Goal: Task Accomplishment & Management: Complete application form

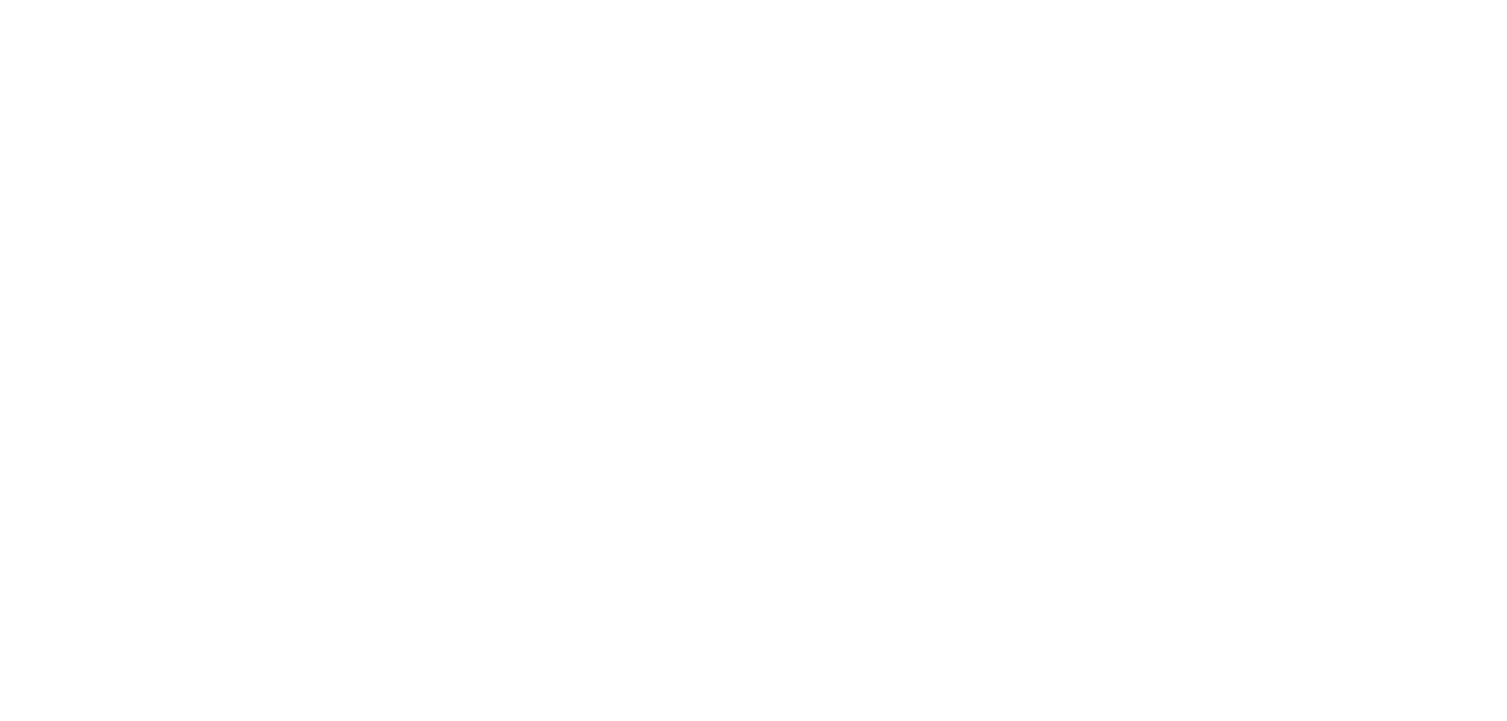
click at [0, 0] on html at bounding box center [0, 0] width 0 height 0
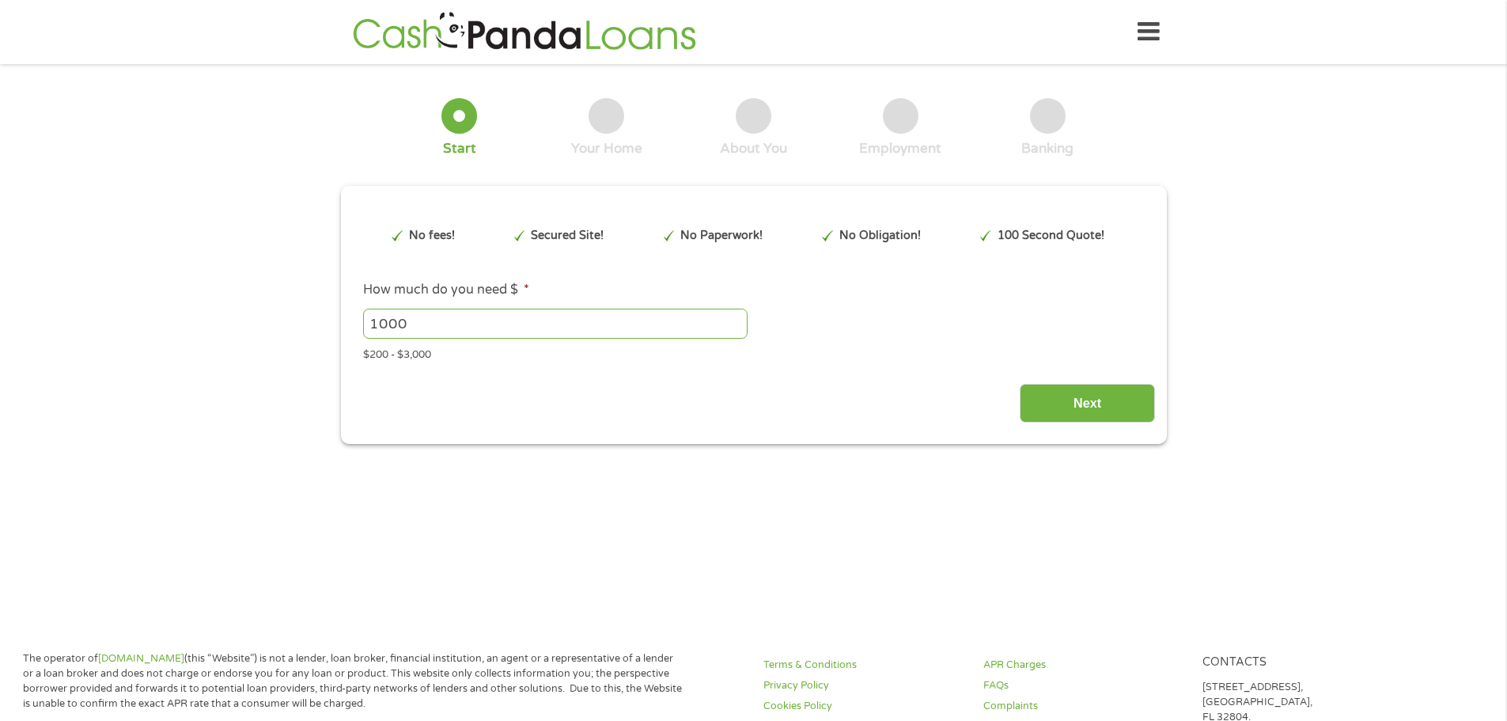
click at [446, 322] on input "1000" at bounding box center [555, 324] width 384 height 30
type input "1"
type input "3000"
click at [1097, 397] on input "Next" at bounding box center [1087, 403] width 135 height 39
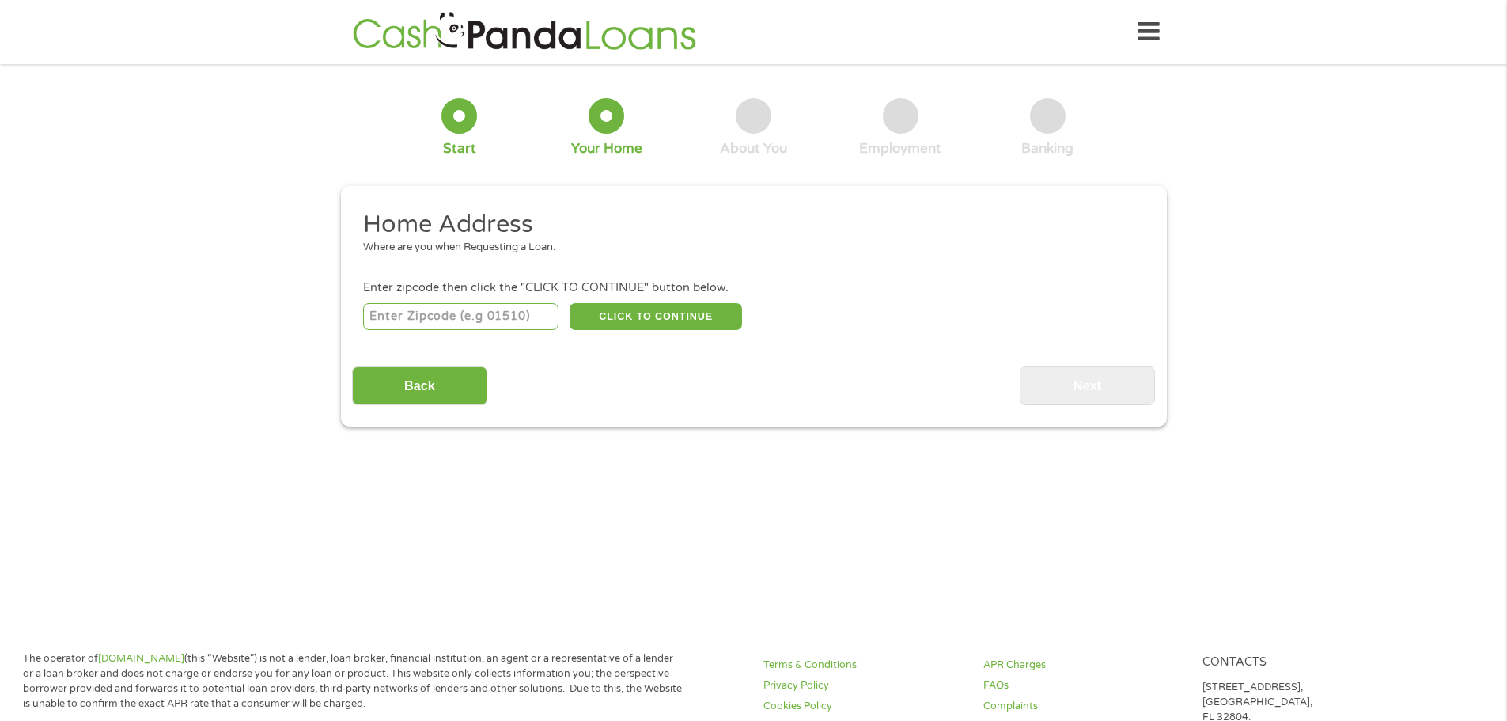
click at [430, 305] on input "number" at bounding box center [460, 316] width 195 height 27
type input "6"
type input "28314"
click at [708, 317] on button "CLICK TO CONTINUE" at bounding box center [656, 316] width 172 height 27
type input "28314"
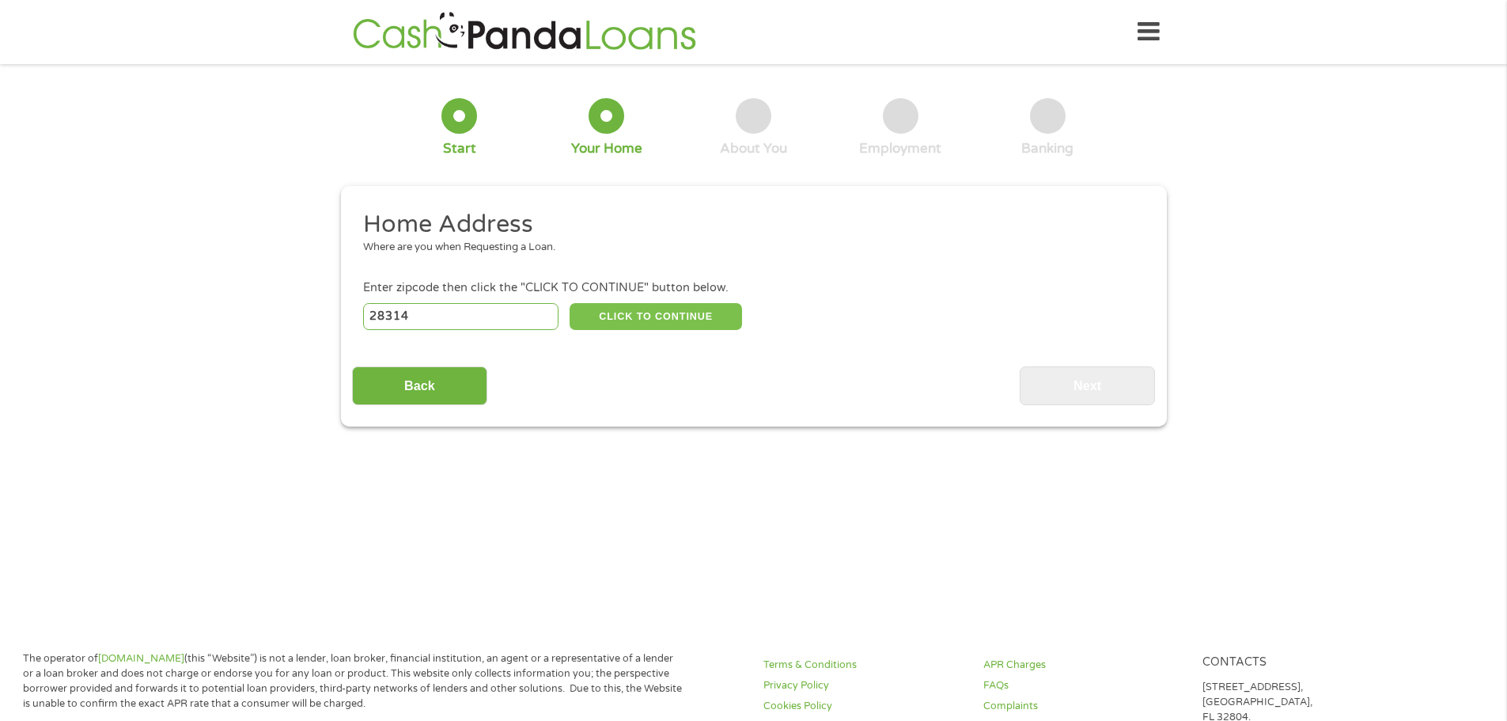
type input "[GEOGRAPHIC_DATA]"
select select "[US_STATE]"
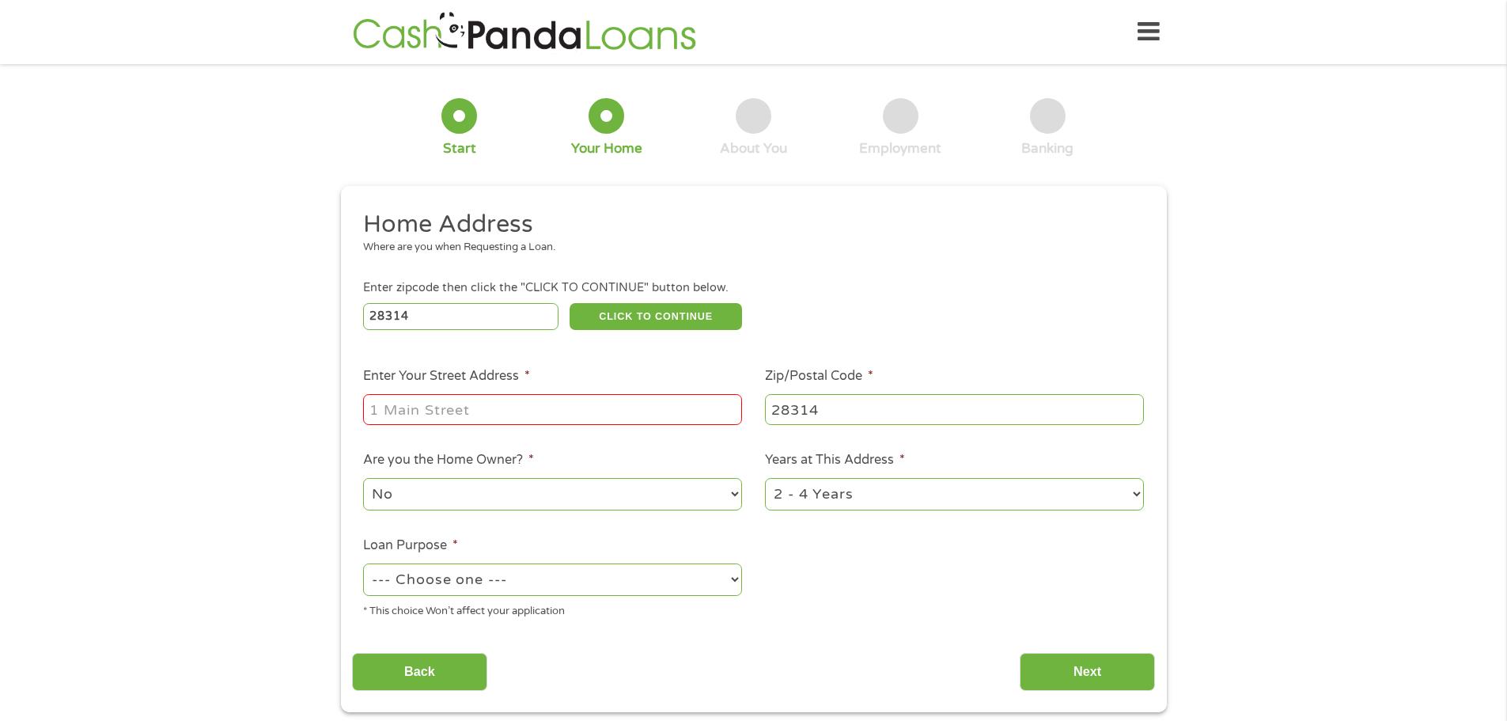
click at [562, 418] on input "Enter Your Street Address *" at bounding box center [552, 409] width 379 height 30
type input "[STREET_ADDRESS]"
click at [1137, 502] on select "1 Year or less 1 - 2 Years 2 - 4 Years Over 4 Years" at bounding box center [954, 494] width 379 height 32
select select "60months"
click at [765, 478] on select "1 Year or less 1 - 2 Years 2 - 4 Years Over 4 Years" at bounding box center [954, 494] width 379 height 32
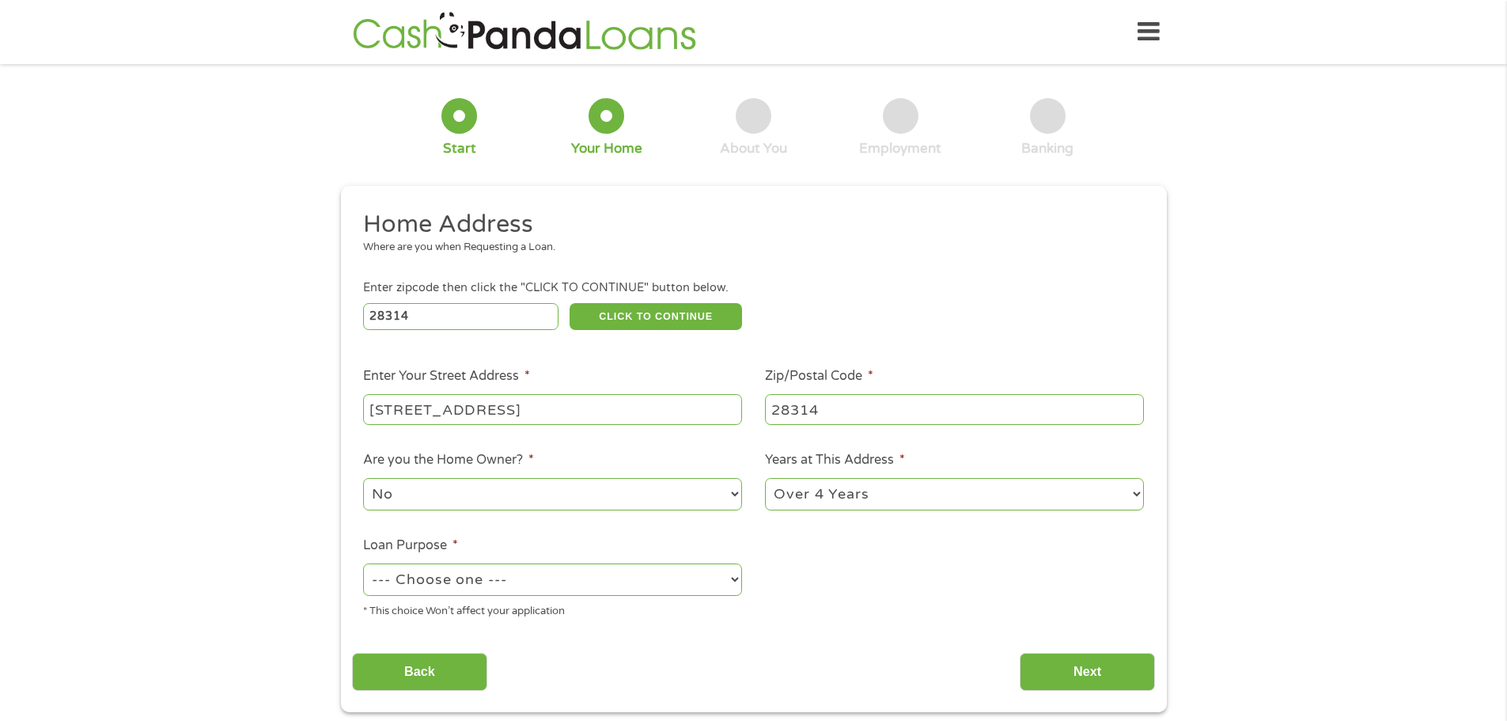
click at [689, 588] on select "--- Choose one --- Pay Bills Debt Consolidation Home Improvement Major Purchase…" at bounding box center [552, 579] width 379 height 32
select select "paybills"
click at [363, 563] on select "--- Choose one --- Pay Bills Debt Consolidation Home Improvement Major Purchase…" at bounding box center [552, 579] width 379 height 32
click at [1086, 670] on input "Next" at bounding box center [1087, 672] width 135 height 39
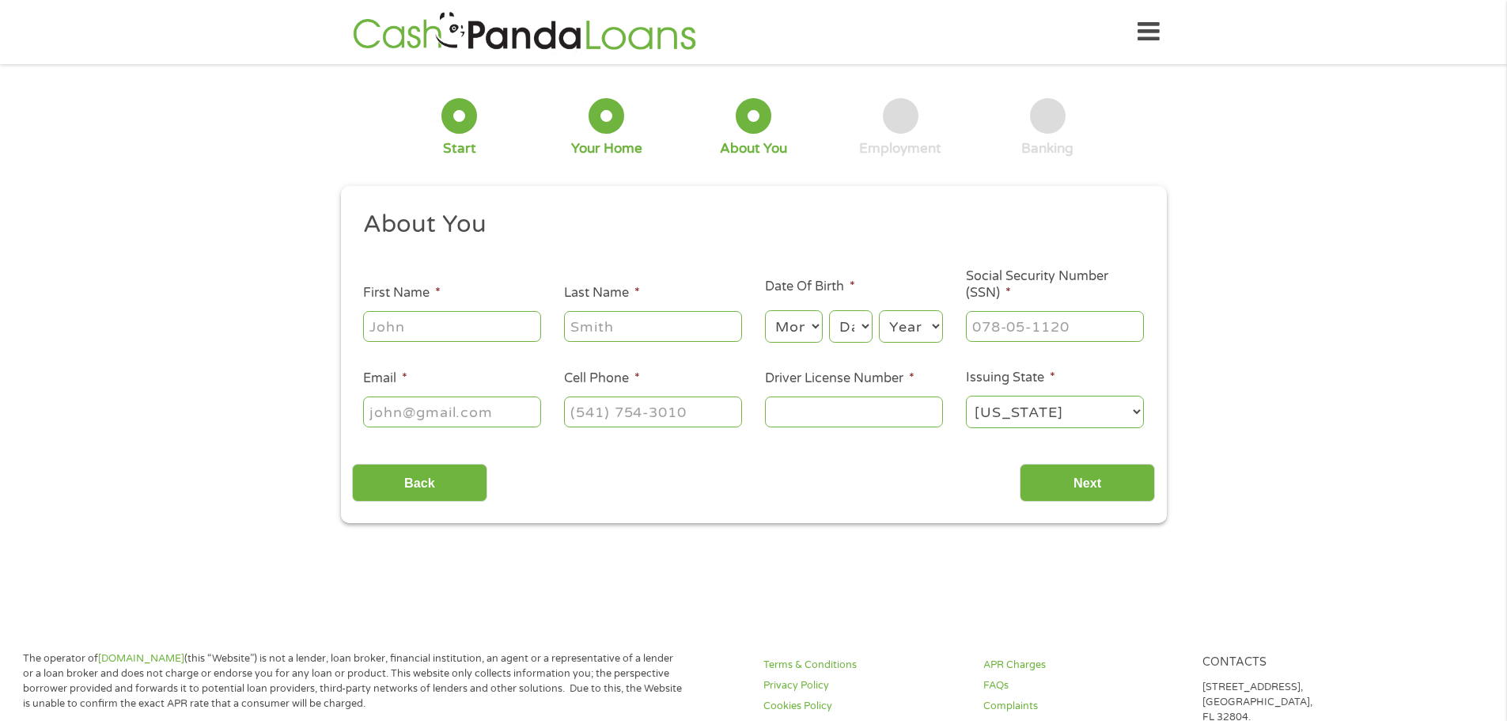
click at [507, 323] on input "First Name *" at bounding box center [452, 326] width 178 height 30
type input "a"
type input "Amber"
type input "Gulch"
select select "12"
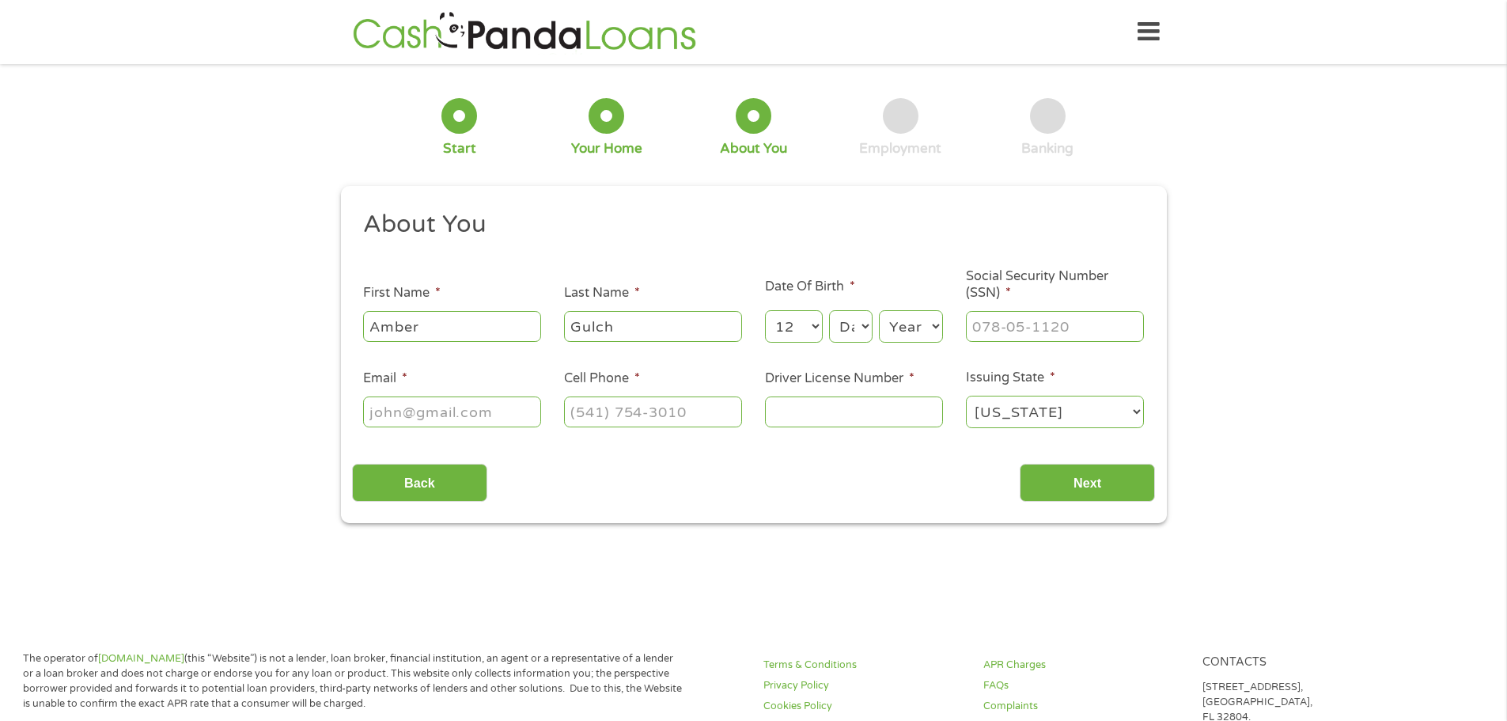
select select "7"
select select "1983"
click at [1036, 320] on input "___-__-____" at bounding box center [1055, 326] width 178 height 30
type input "514-86-2150"
click at [438, 410] on input "Email *" at bounding box center [452, 411] width 178 height 30
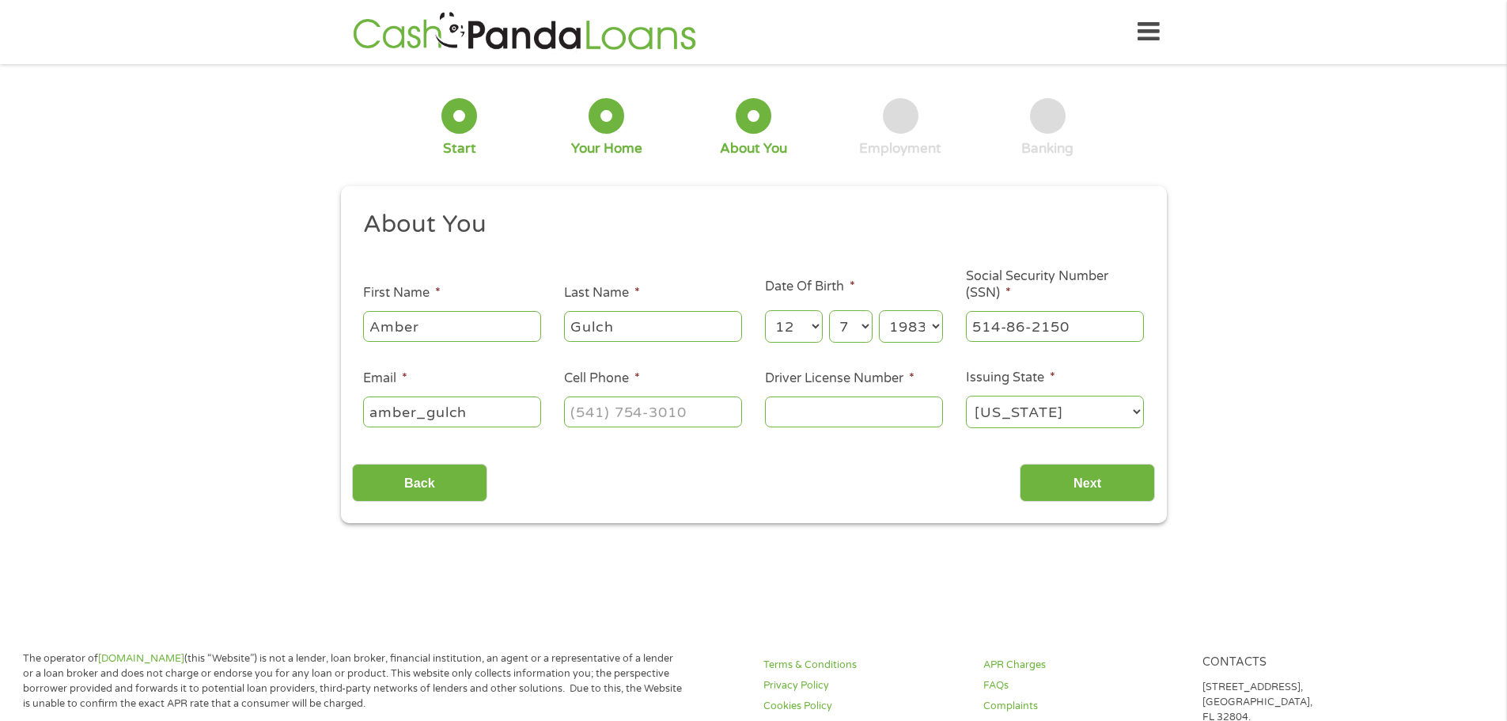
type input "amber_gulch"
type input "(___) ___-____"
click at [485, 417] on input "amber_gulch" at bounding box center [452, 411] width 178 height 30
type input "[EMAIL_ADDRESS][DOMAIN_NAME]"
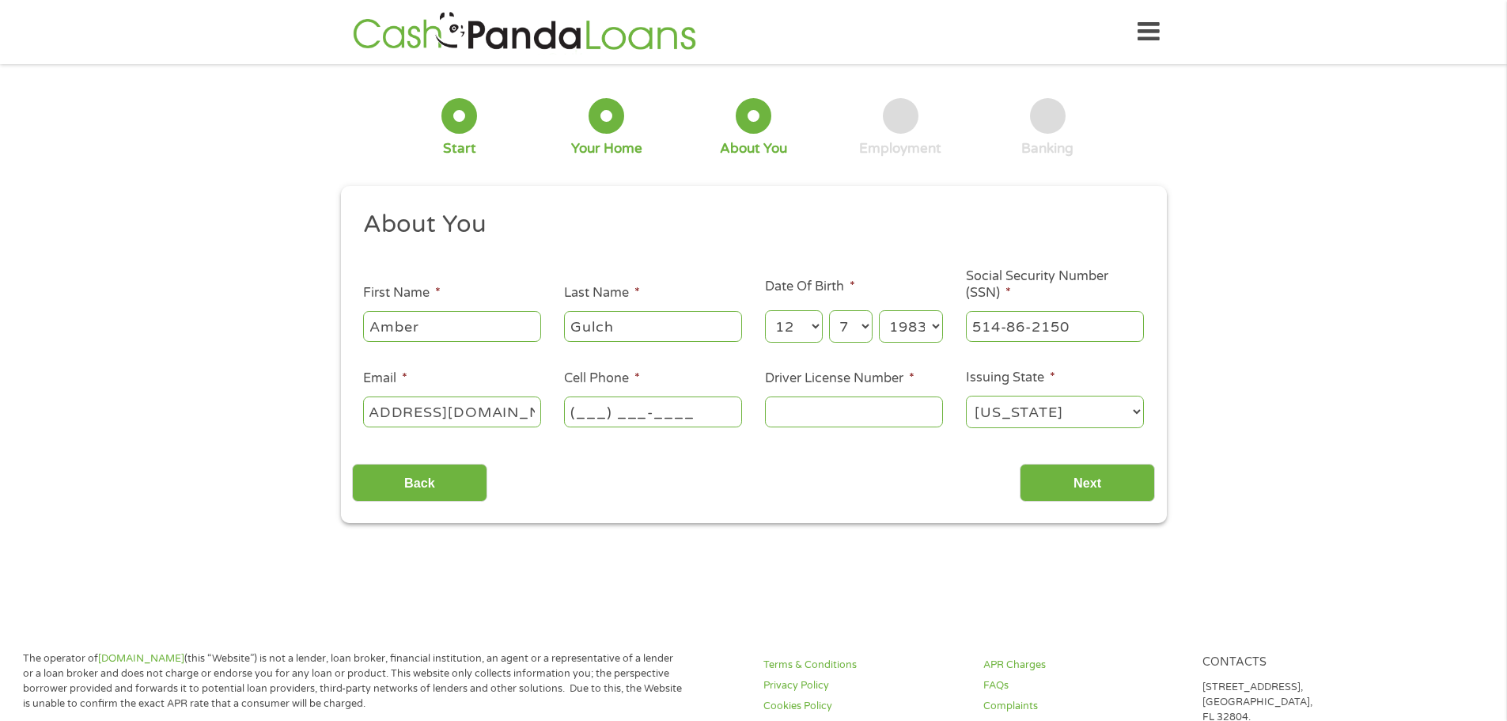
scroll to position [0, 0]
type input "[PHONE_NUMBER]"
type input "0000380006290"
click at [1072, 481] on input "Next" at bounding box center [1087, 483] width 135 height 39
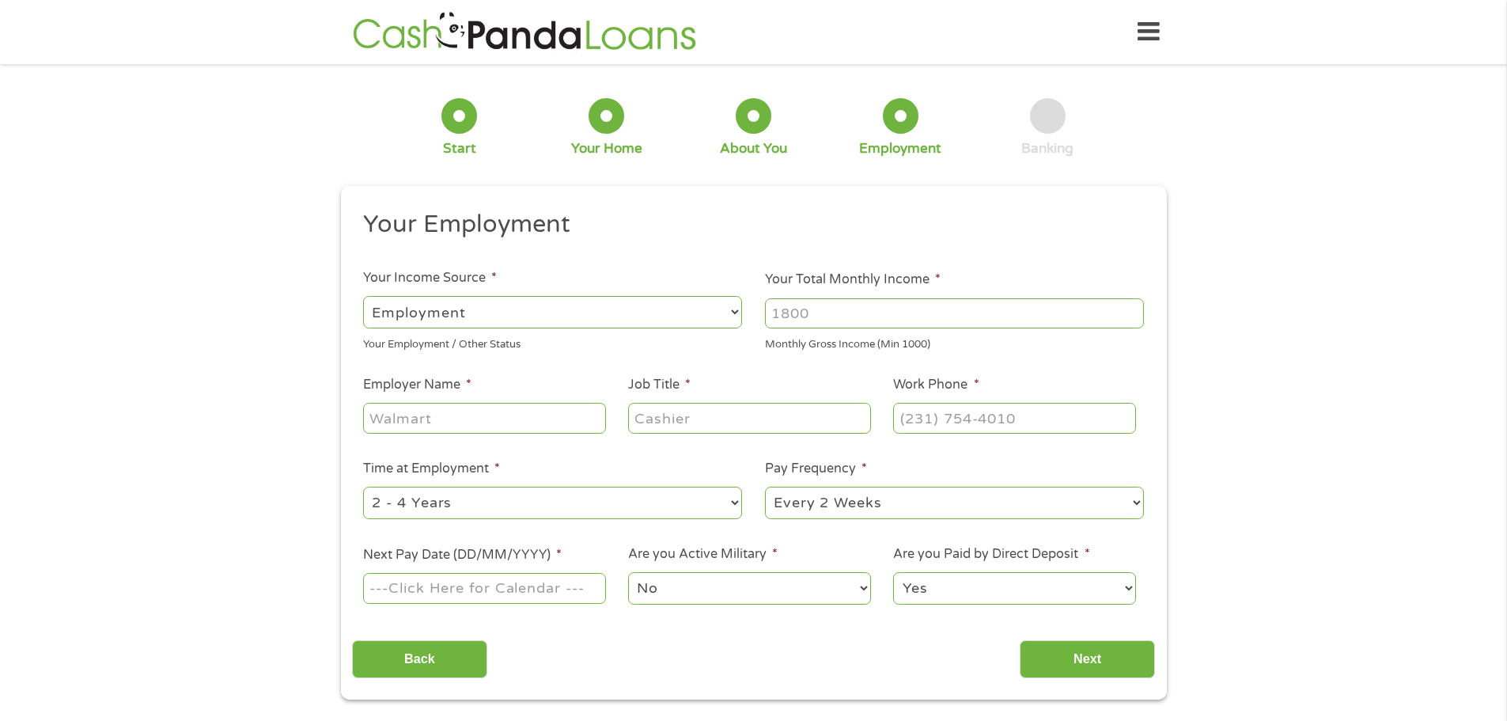
scroll to position [6, 6]
click at [900, 307] on input "Your Total Monthly Income *" at bounding box center [954, 313] width 379 height 30
type input "2400"
click at [543, 424] on input "Employer Name *" at bounding box center [484, 418] width 242 height 30
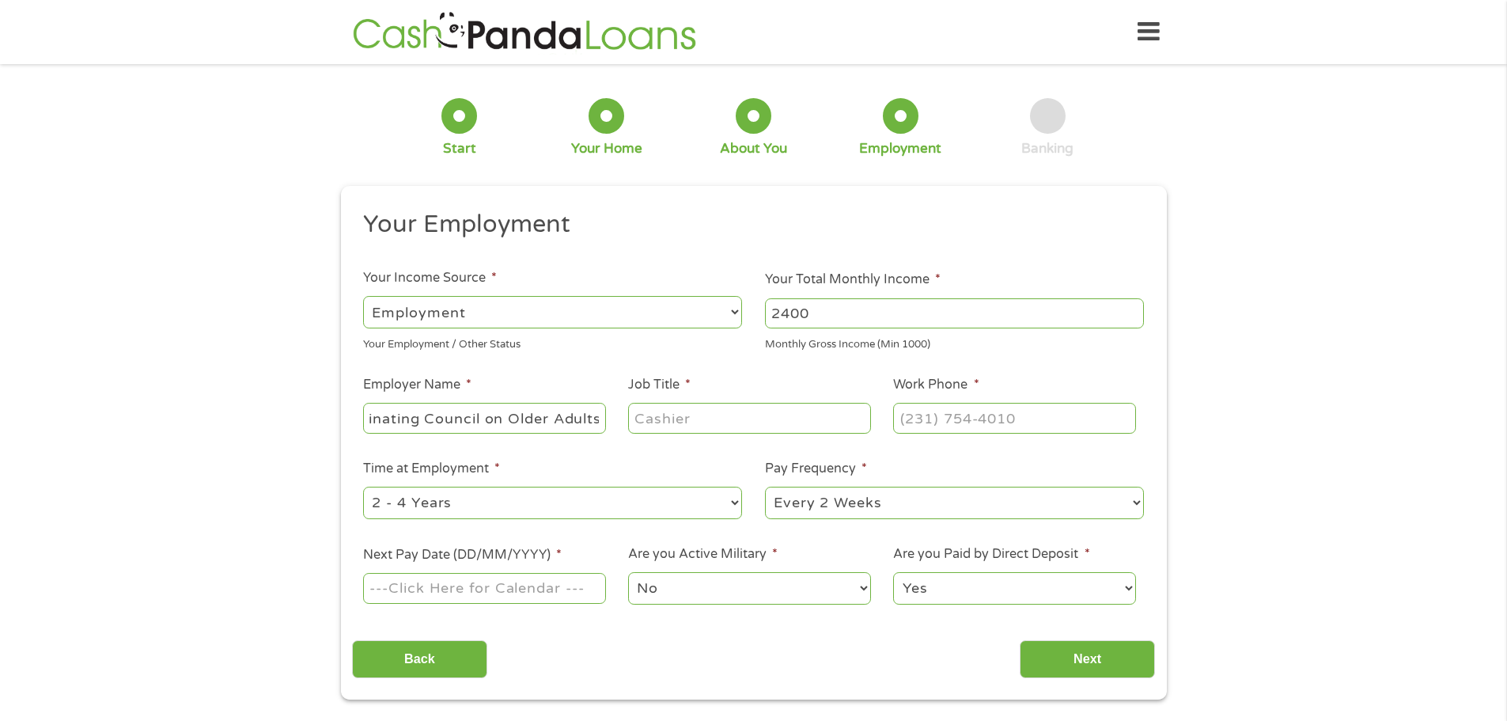
type input "Cumberland County Coordinating Council on Older Adults"
type input "Nutrition Director"
type input "[PHONE_NUMBER]"
click at [722, 496] on select "--- Choose one --- 1 Year or less 1 - 2 Years 2 - 4 Years Over 4 Years" at bounding box center [552, 503] width 379 height 32
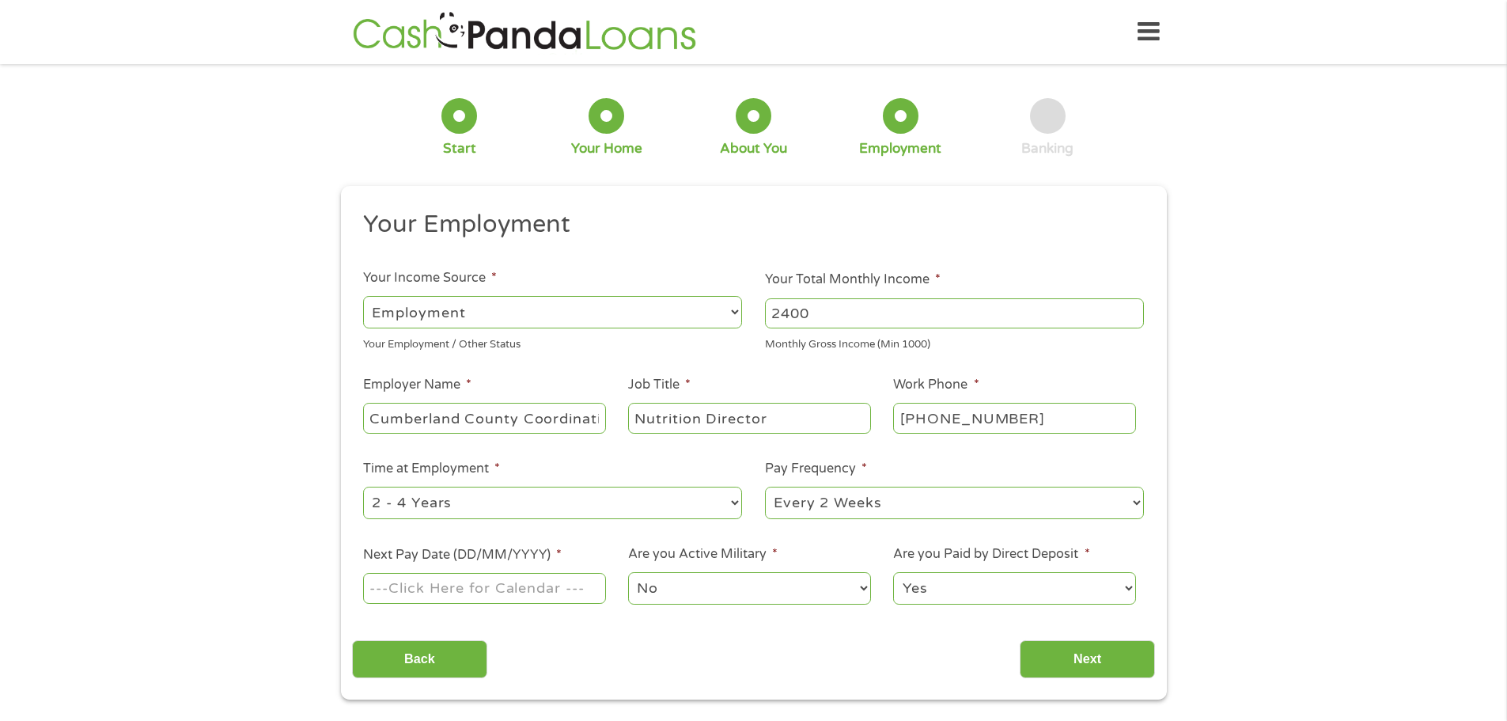
select select "60months"
click at [363, 487] on select "--- Choose one --- 1 Year or less 1 - 2 Years 2 - 4 Years Over 4 Years" at bounding box center [552, 503] width 379 height 32
click at [1127, 505] on select "--- Choose one --- Every 2 Weeks Every Week Monthly Semi-Monthly" at bounding box center [954, 503] width 379 height 32
select select "semimonthly"
click at [765, 487] on select "--- Choose one --- Every 2 Weeks Every Week Monthly Semi-Monthly" at bounding box center [954, 503] width 379 height 32
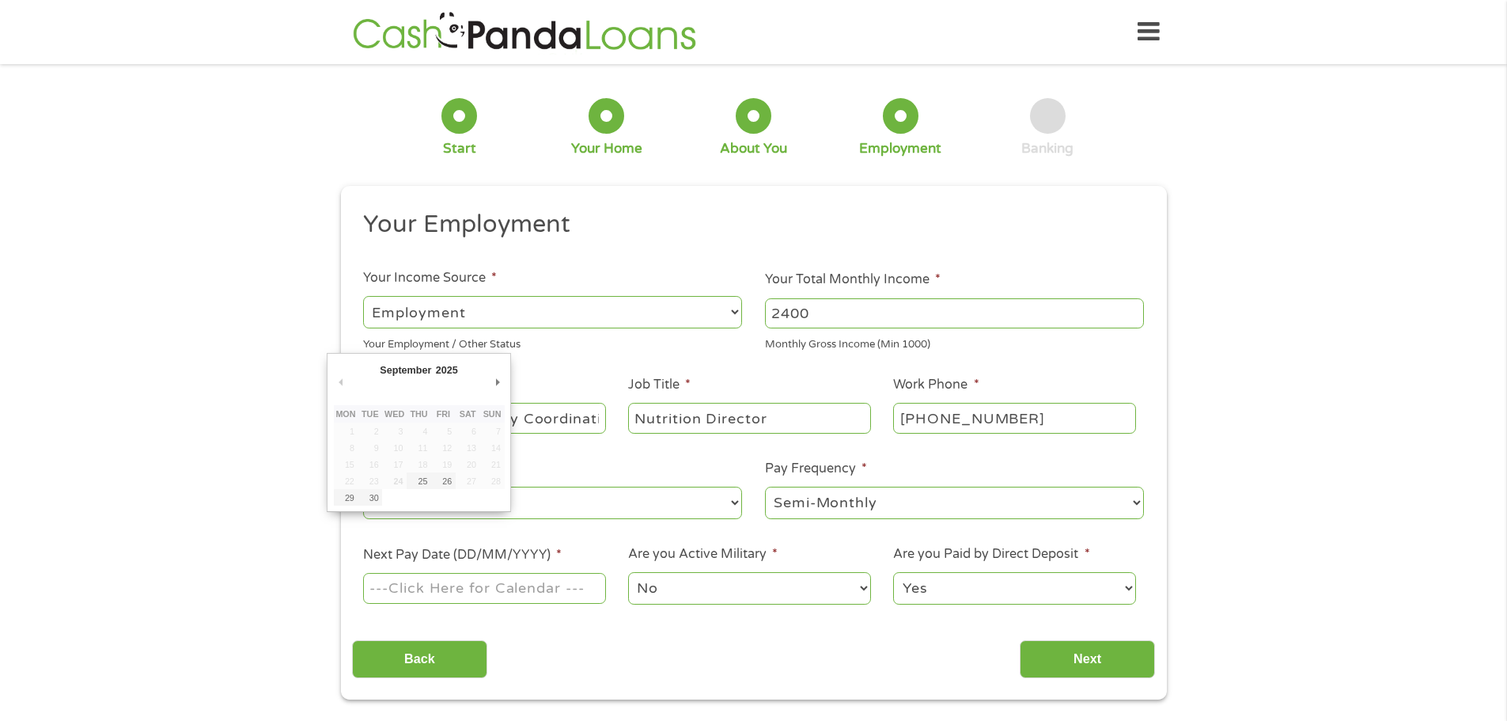
click at [535, 594] on input "Next Pay Date (DD/MM/YYYY) *" at bounding box center [484, 588] width 242 height 30
type input "[DATE]"
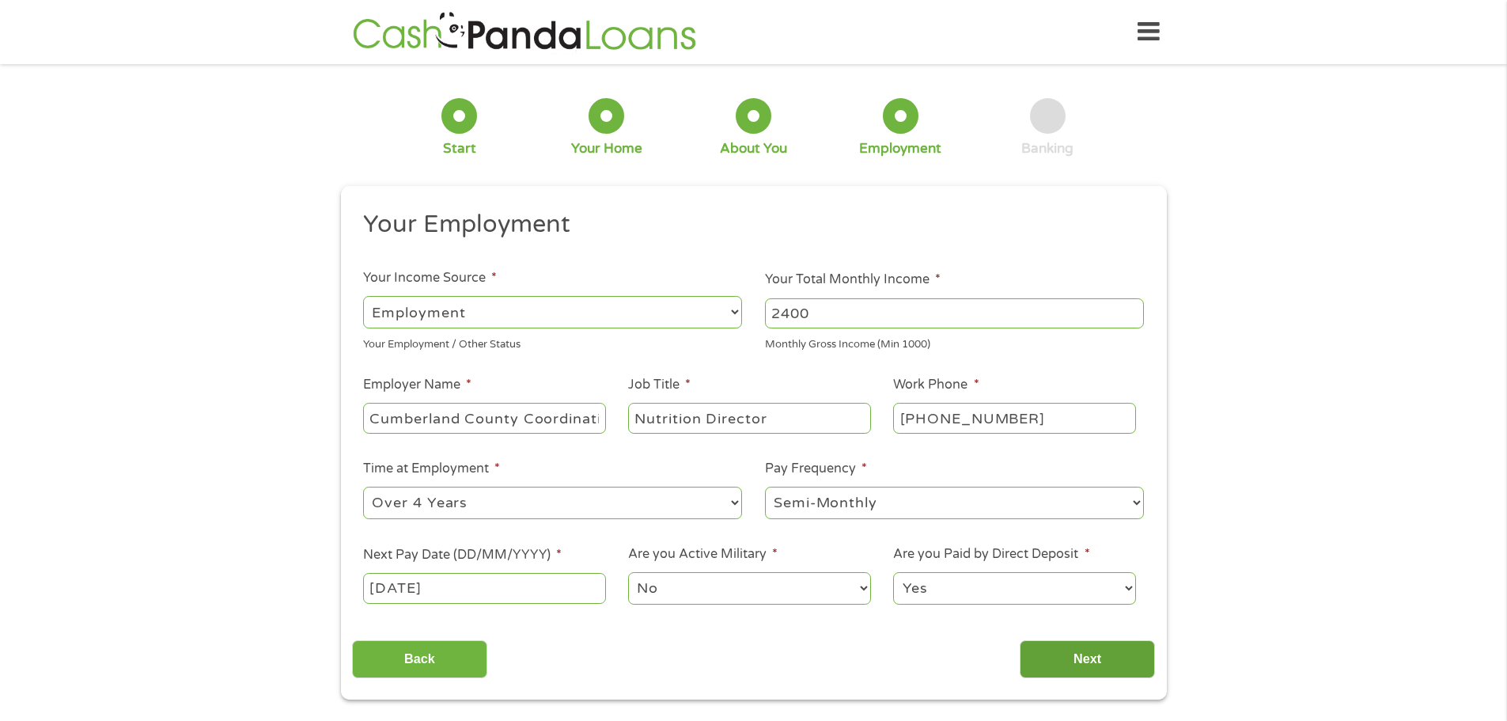
click at [1101, 656] on input "Next" at bounding box center [1087, 659] width 135 height 39
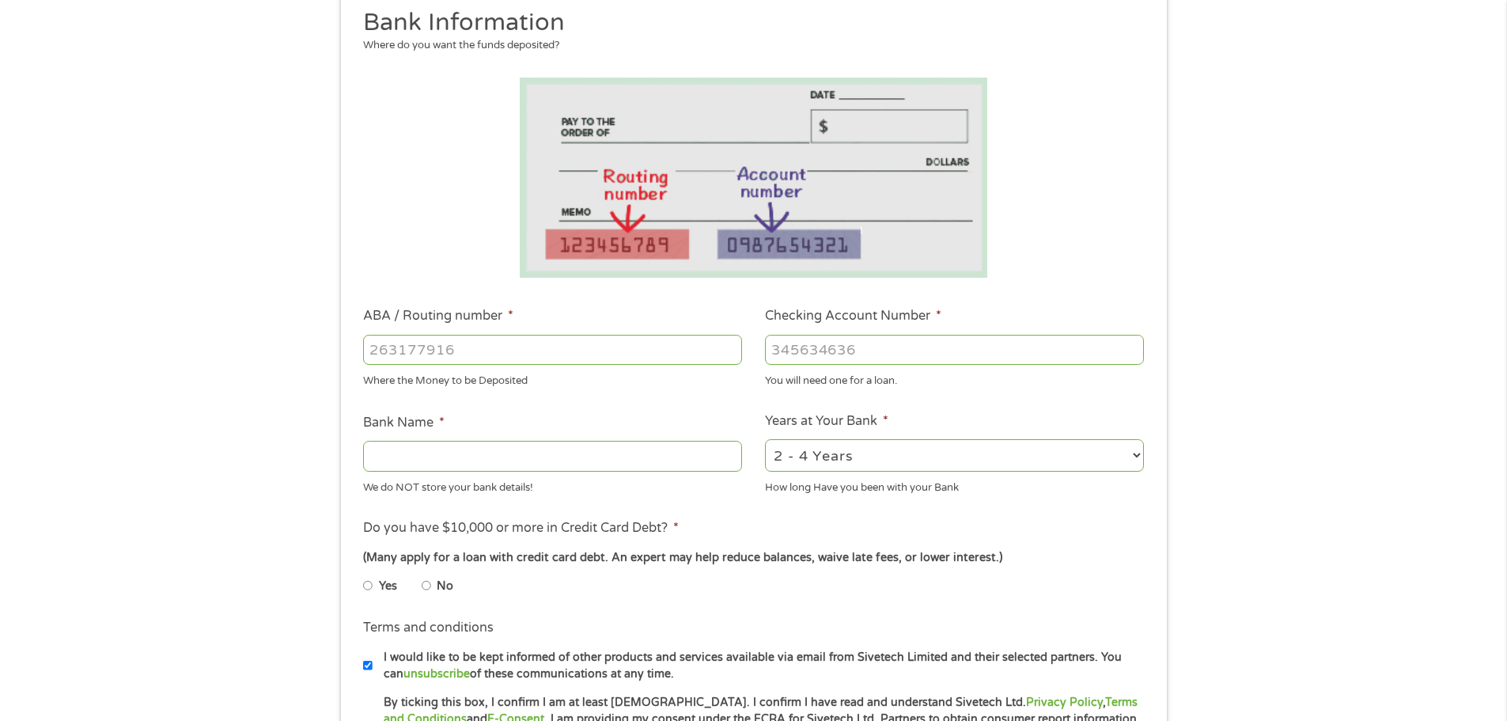
scroll to position [237, 0]
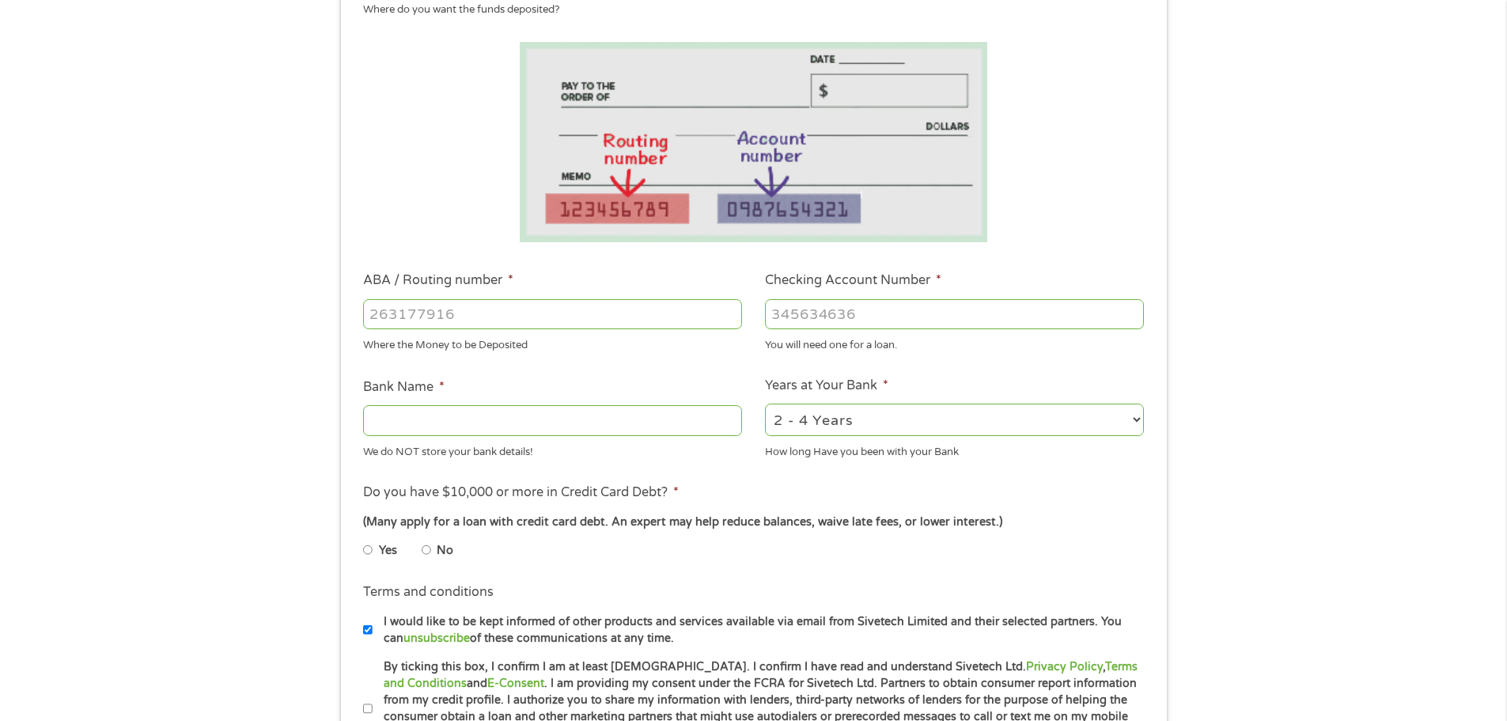
click at [399, 319] on input "ABA / Routing number *" at bounding box center [552, 314] width 379 height 30
type input "2"
type input "053000196"
type input "BANK OF AMERICA NA"
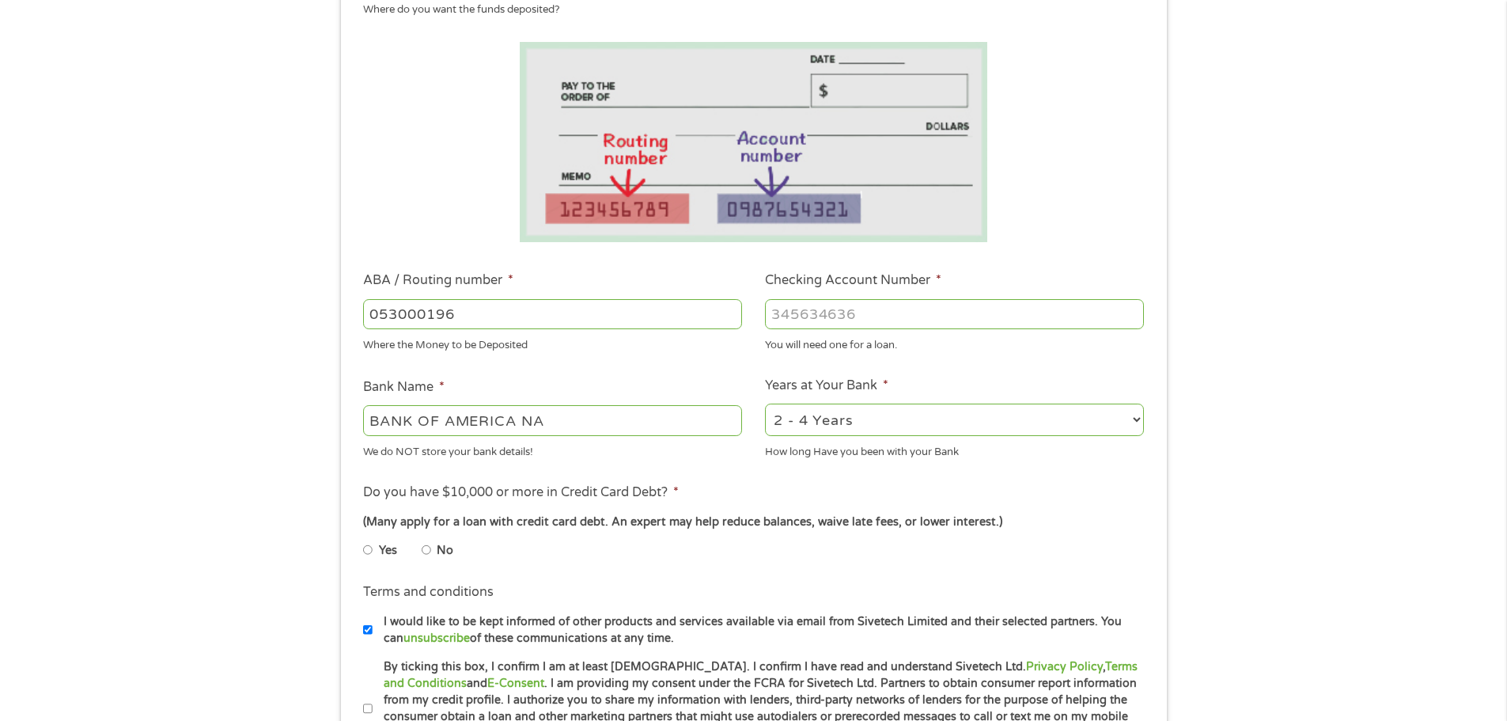
type input "053000196"
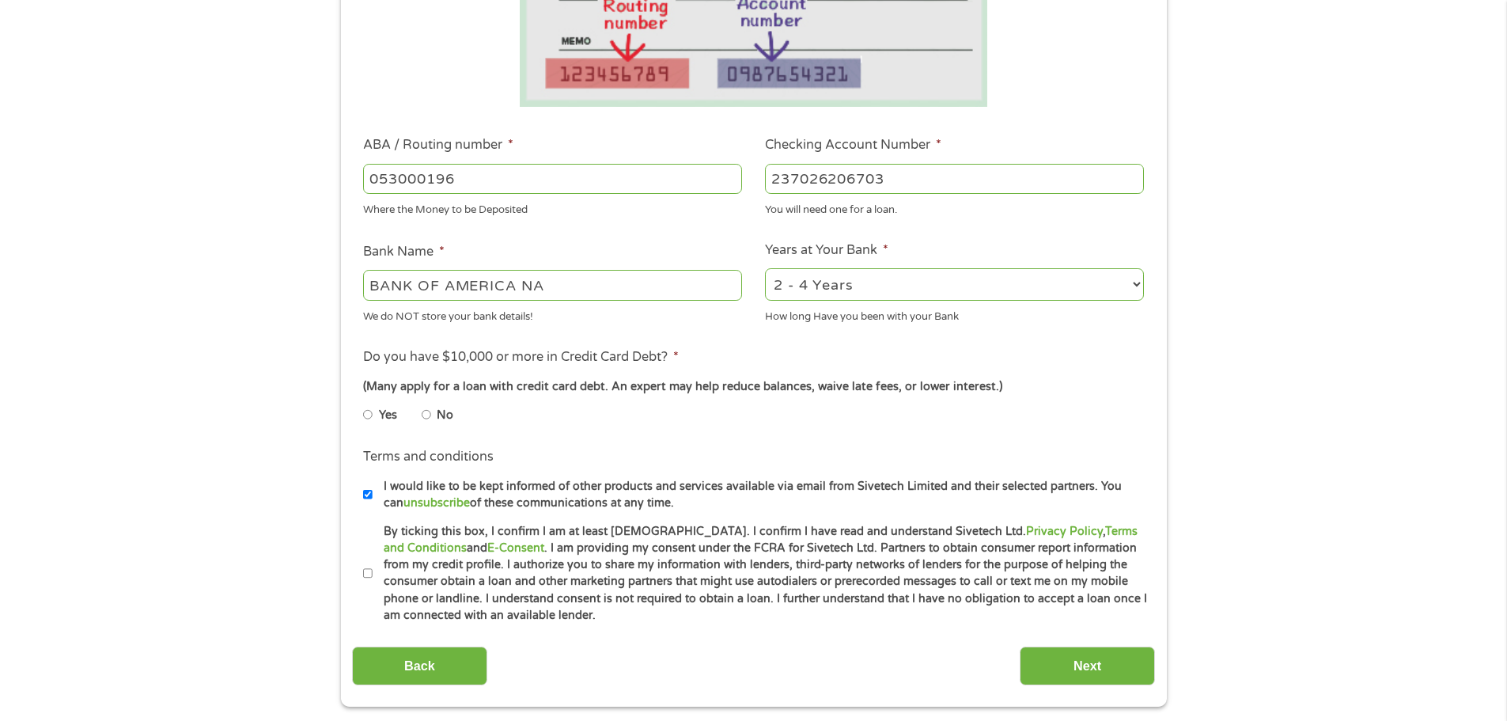
scroll to position [396, 0]
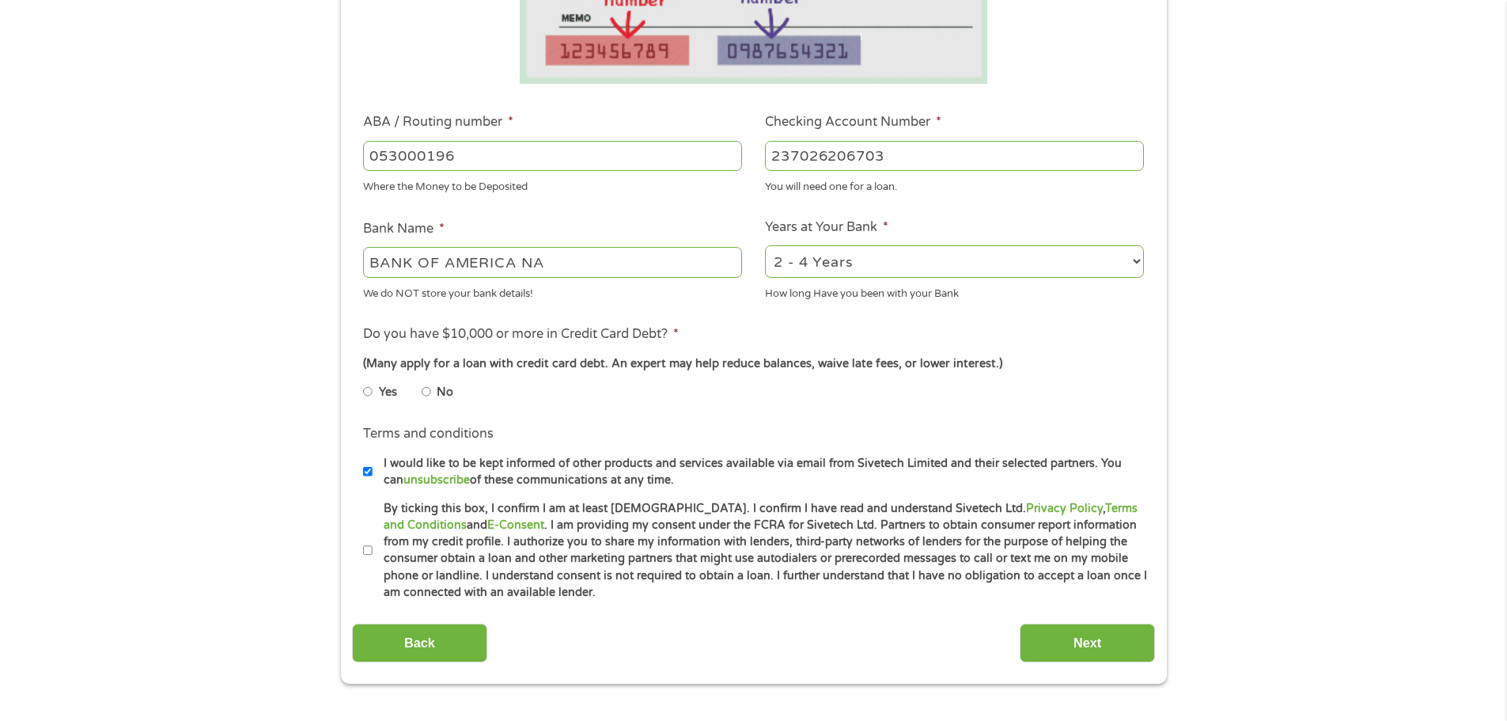
type input "237026206703"
click at [425, 393] on input "No" at bounding box center [426, 391] width 9 height 25
radio input "true"
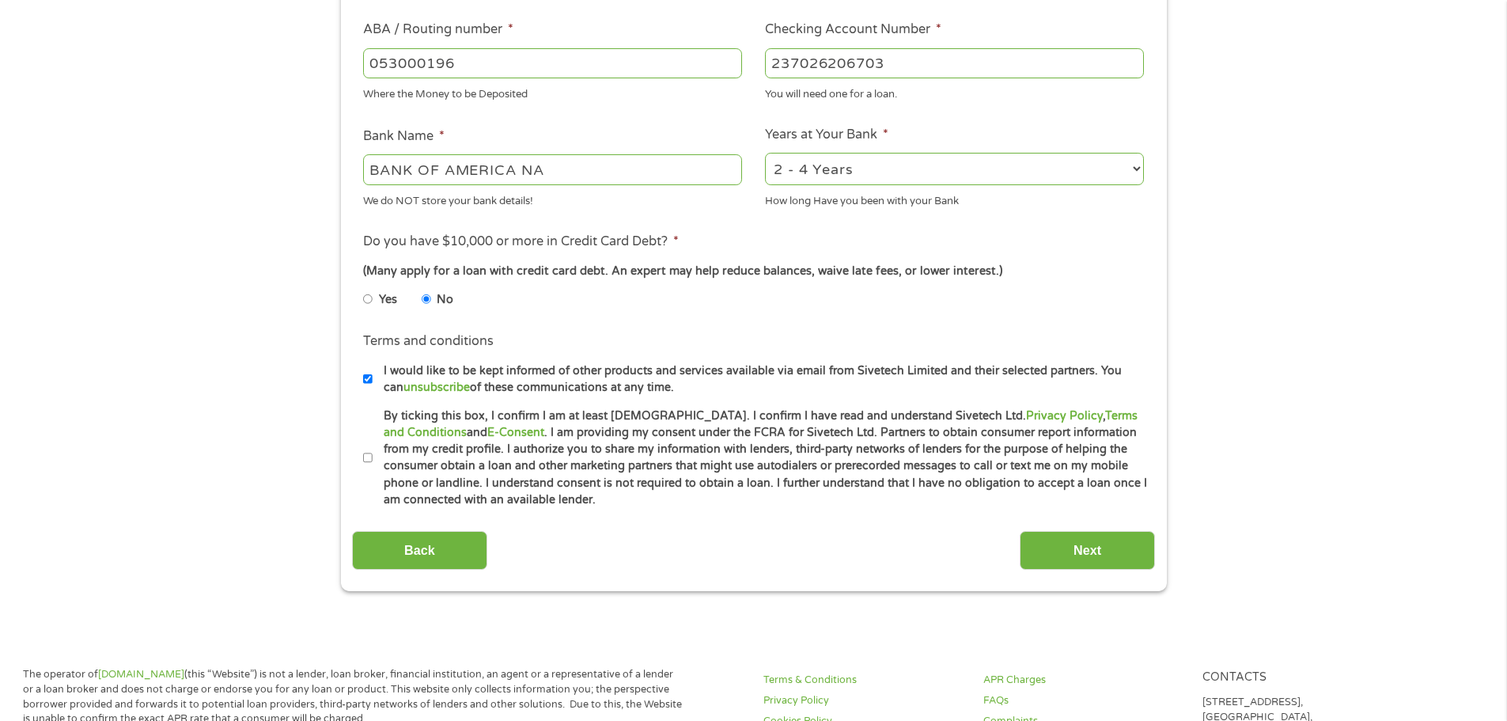
scroll to position [554, 0]
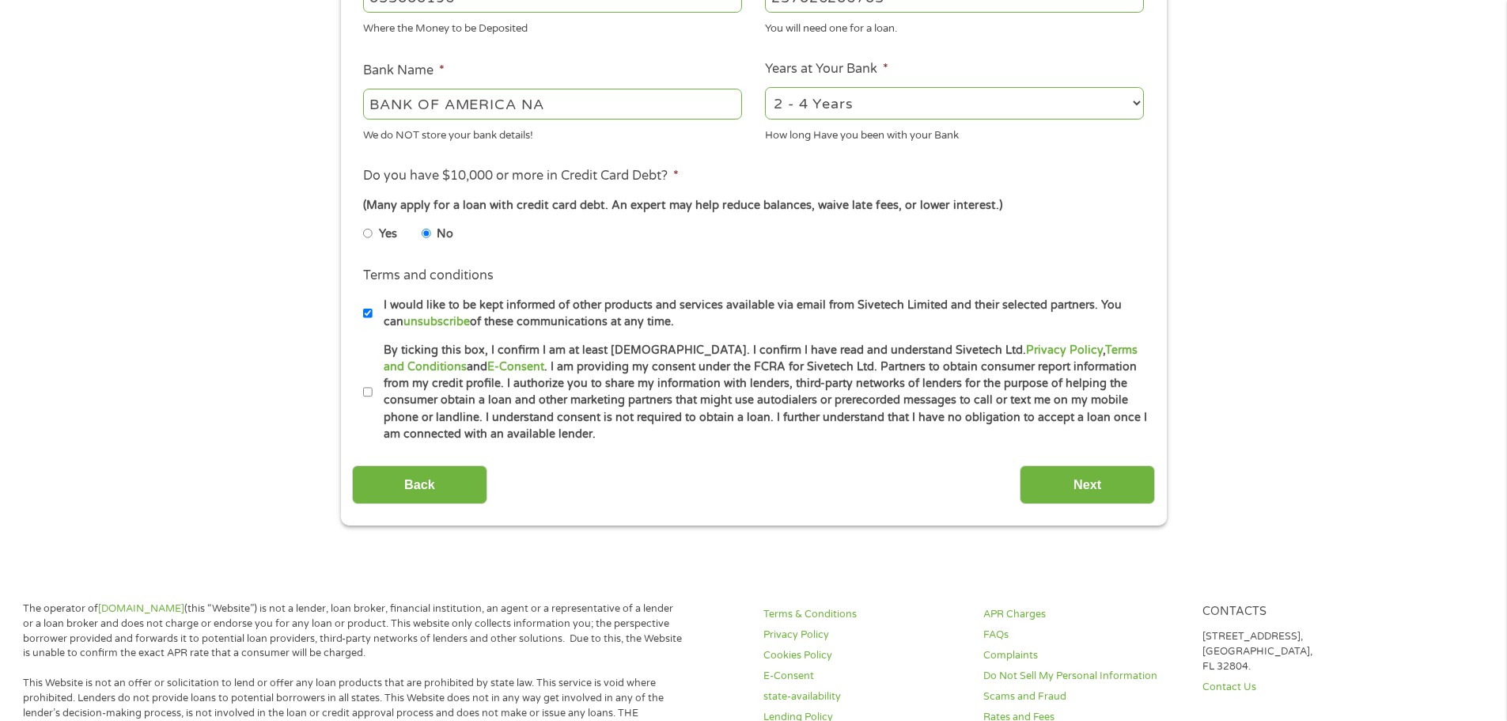
click at [365, 391] on input "By ticking this box, I confirm I am at least [DEMOGRAPHIC_DATA]. I confirm I ha…" at bounding box center [367, 392] width 9 height 25
checkbox input "true"
click at [1085, 486] on input "Next" at bounding box center [1087, 484] width 135 height 39
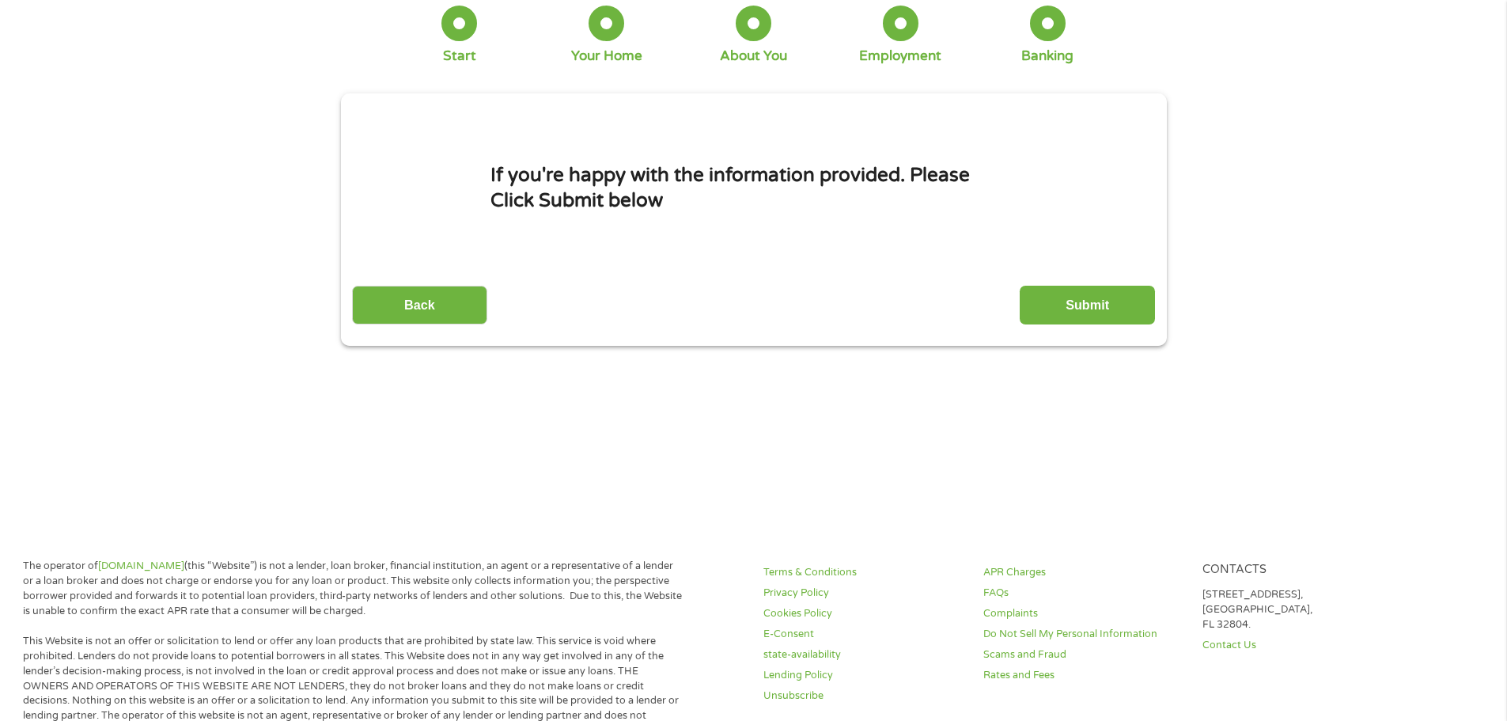
scroll to position [79, 0]
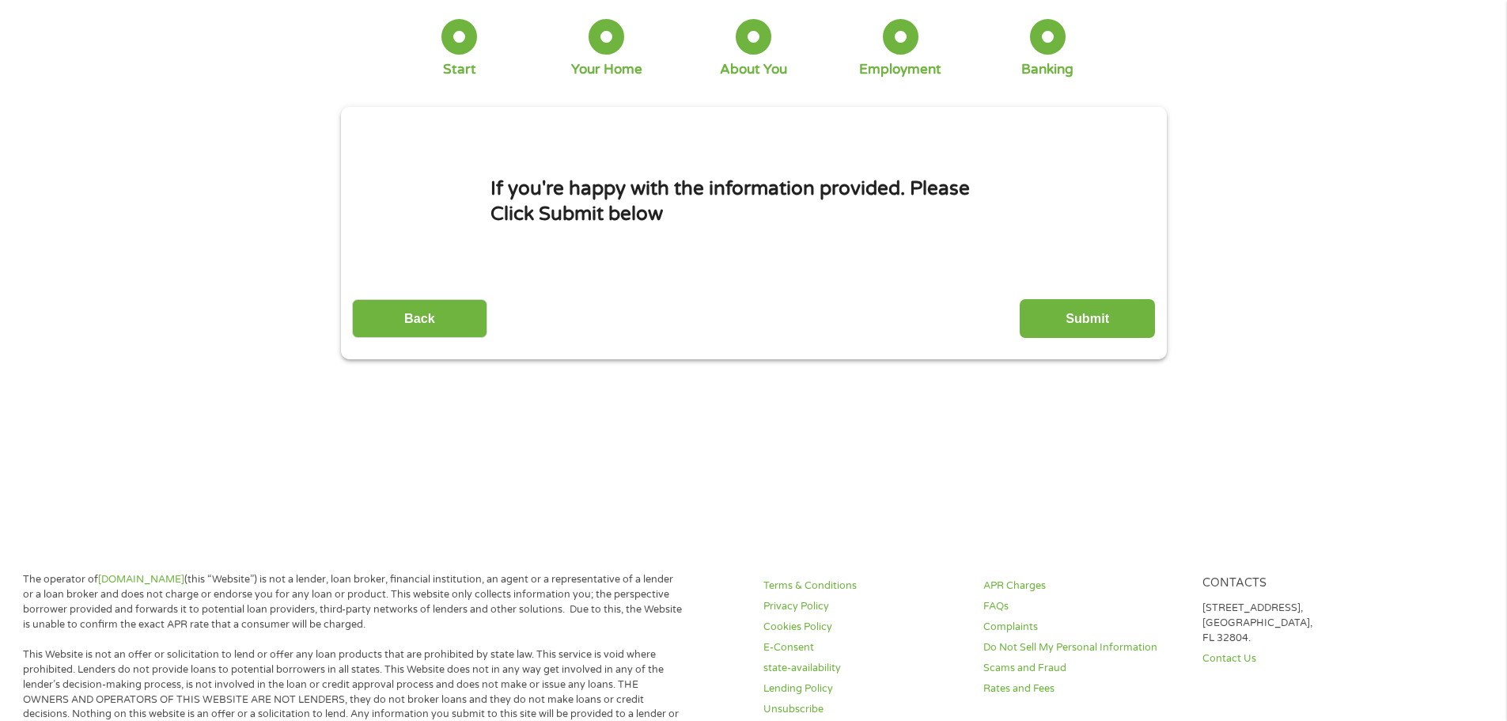
click at [1111, 311] on input "Submit" at bounding box center [1087, 318] width 135 height 39
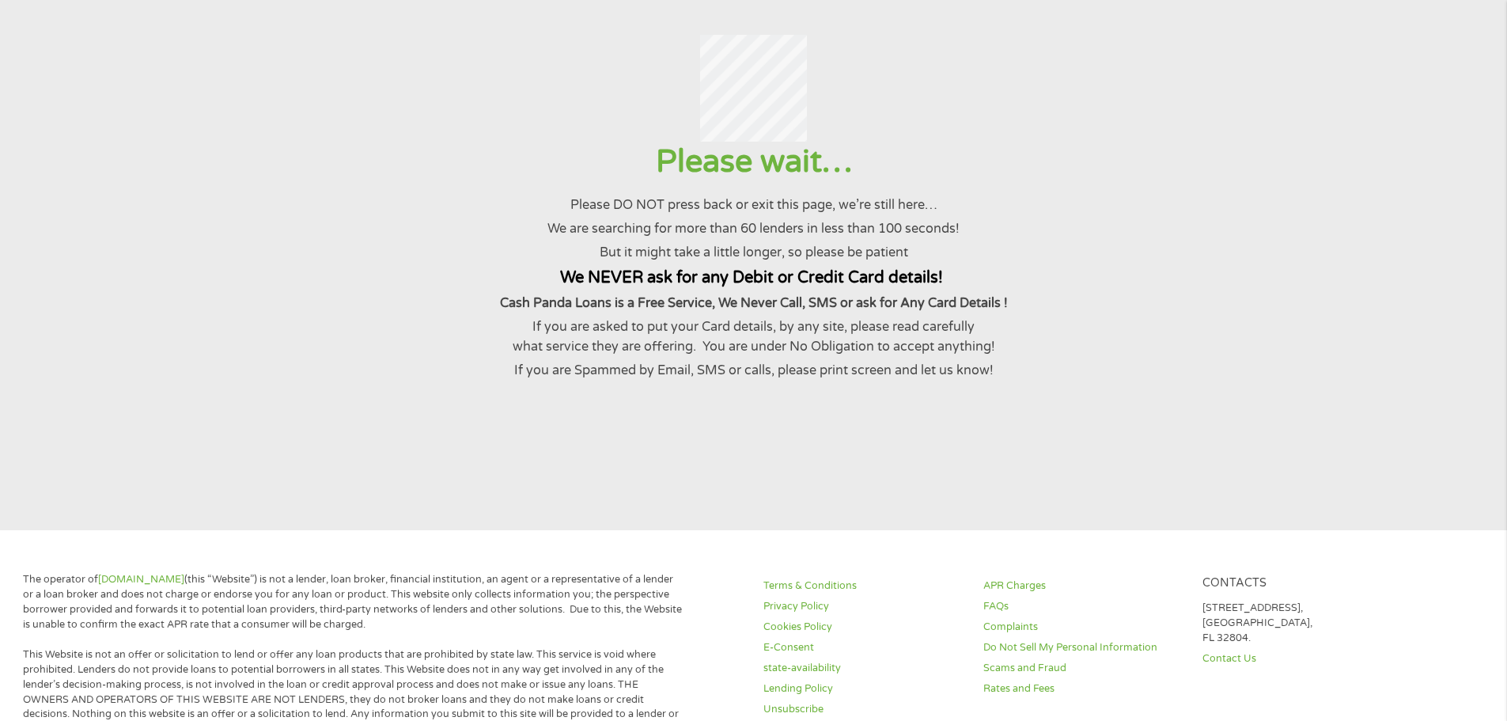
scroll to position [0, 0]
